Goal: Transaction & Acquisition: Purchase product/service

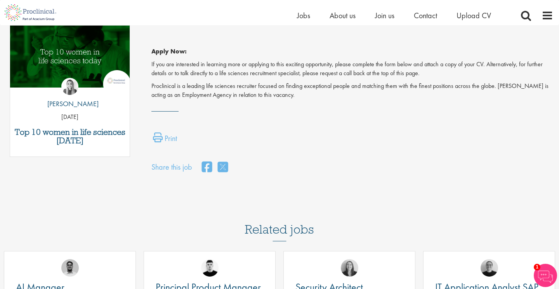
scroll to position [404, 0]
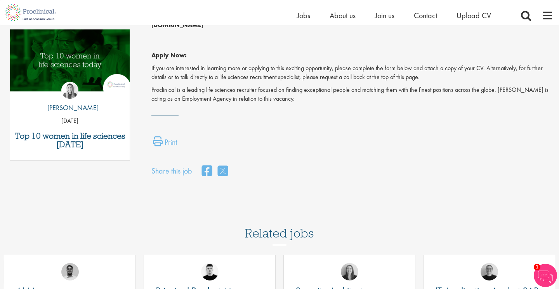
click at [467, 64] on p "If you are interested in learning more or applying to this exciting opportunity…" at bounding box center [352, 73] width 402 height 18
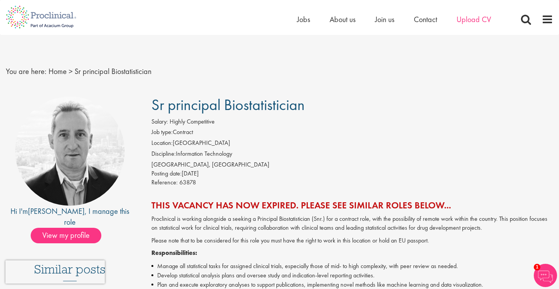
scroll to position [0, 0]
click at [467, 20] on span "Upload CV" at bounding box center [473, 19] width 35 height 10
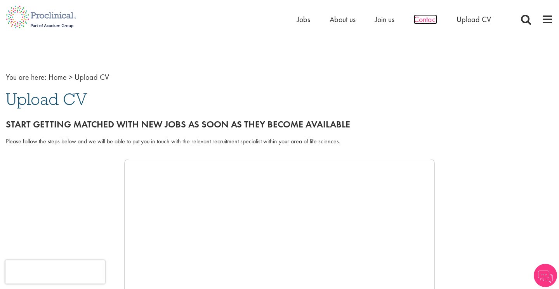
click at [434, 17] on span "Contact" at bounding box center [425, 19] width 23 height 10
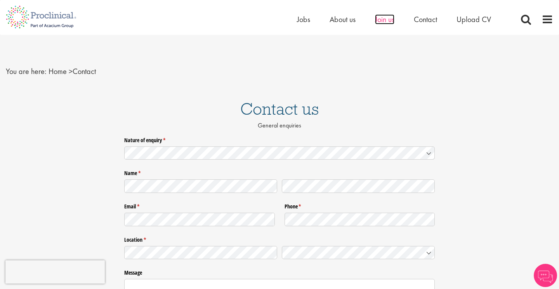
click at [388, 22] on span "Join us" at bounding box center [384, 19] width 19 height 10
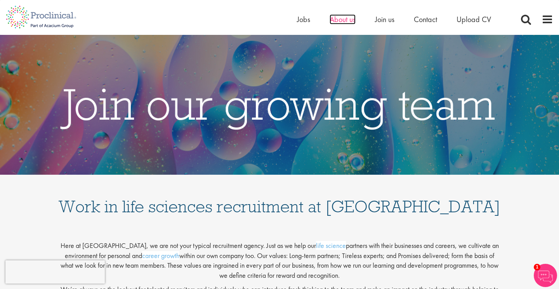
click at [339, 17] on span "About us" at bounding box center [342, 19] width 26 height 10
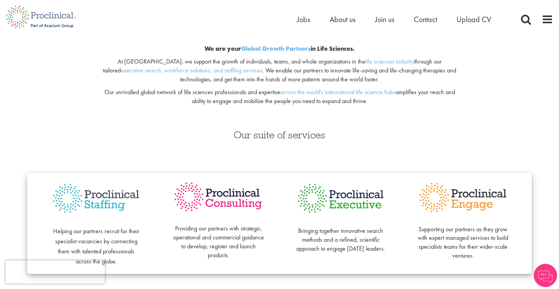
scroll to position [69, 0]
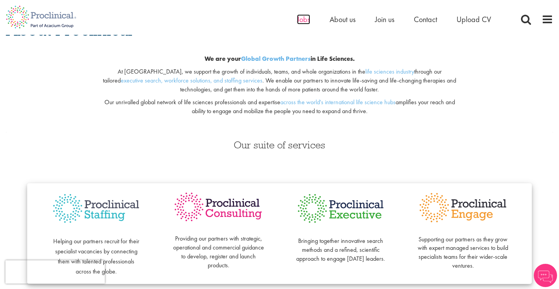
click at [303, 22] on span "Jobs" at bounding box center [303, 19] width 13 height 10
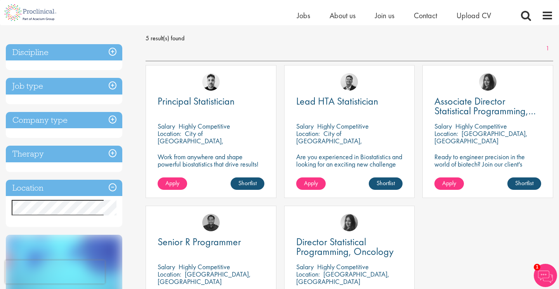
scroll to position [107, 0]
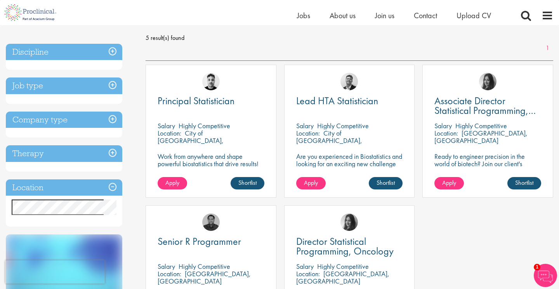
click at [210, 89] on img at bounding box center [210, 81] width 17 height 17
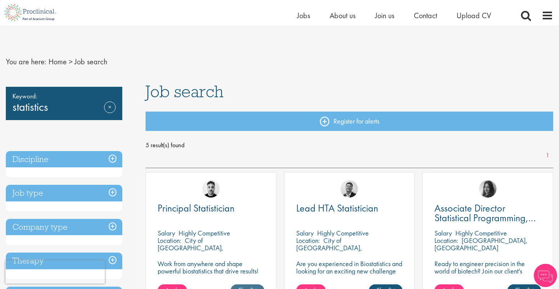
scroll to position [62, 0]
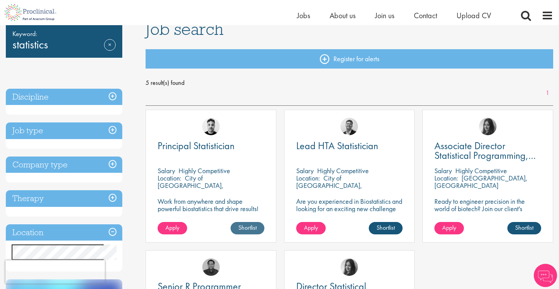
click at [244, 227] on link "Shortlist" at bounding box center [247, 228] width 34 height 12
click at [244, 227] on link "Shortlisted" at bounding box center [244, 228] width 40 height 12
click at [194, 208] on p "Work from anywhere and shape powerful biostatistics that drive results! Enjoy t…" at bounding box center [211, 212] width 107 height 29
click at [177, 225] on span "Apply" at bounding box center [172, 228] width 14 height 8
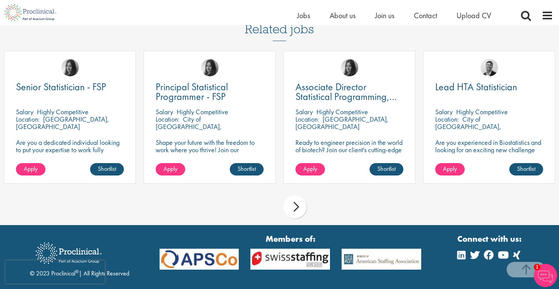
scroll to position [641, 0]
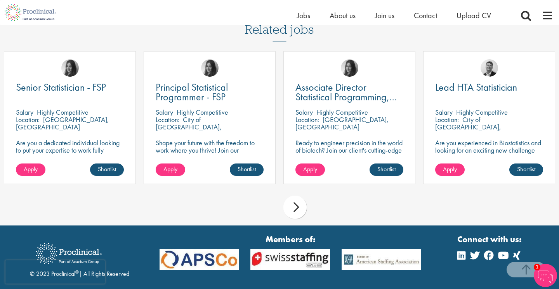
click at [295, 196] on div "next" at bounding box center [294, 207] width 23 height 23
